Goal: Task Accomplishment & Management: Use online tool/utility

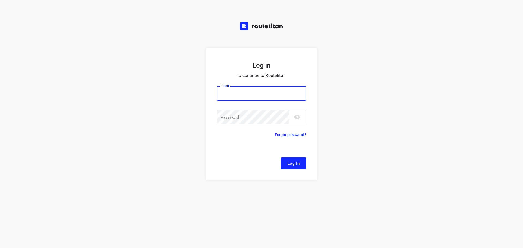
type input "[EMAIL_ADDRESS][DOMAIN_NAME]"
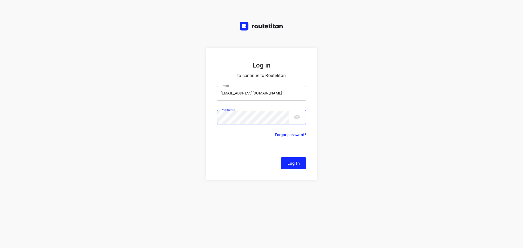
click at [281, 157] on button "Log In" at bounding box center [293, 163] width 25 height 12
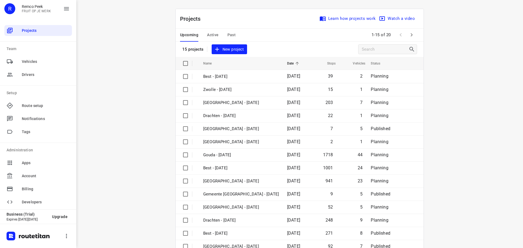
click at [218, 35] on div "Upcoming Active Past" at bounding box center [212, 35] width 64 height 13
click at [215, 36] on span "Active" at bounding box center [212, 35] width 11 height 7
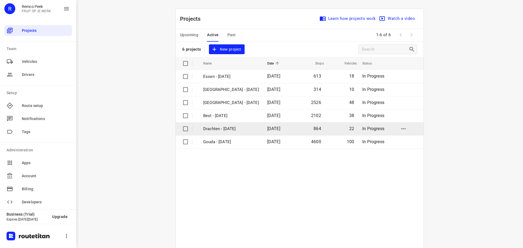
click at [224, 129] on p "Drachten - [DATE]" at bounding box center [231, 129] width 56 height 6
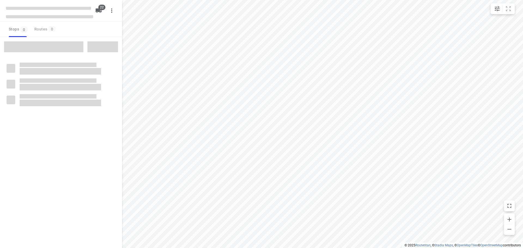
type input "distance"
